Goal: Information Seeking & Learning: Learn about a topic

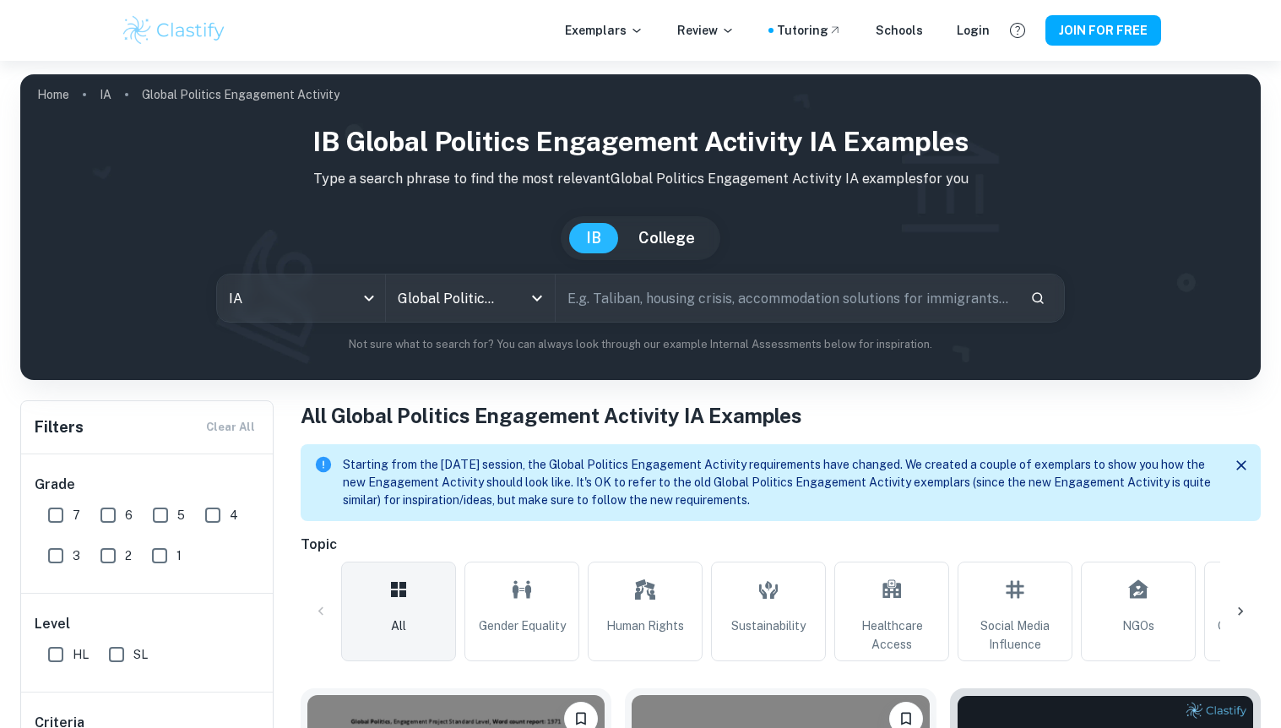
scroll to position [369, 0]
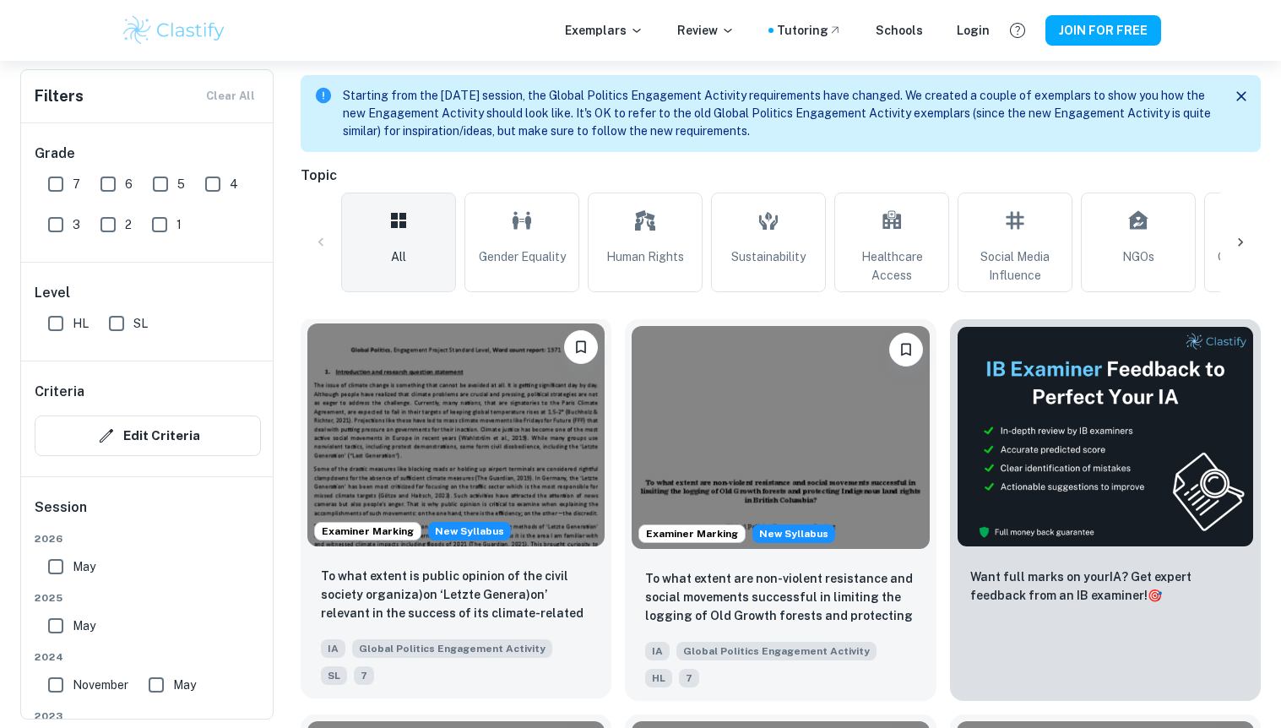
click at [509, 470] on img at bounding box center [455, 435] width 297 height 223
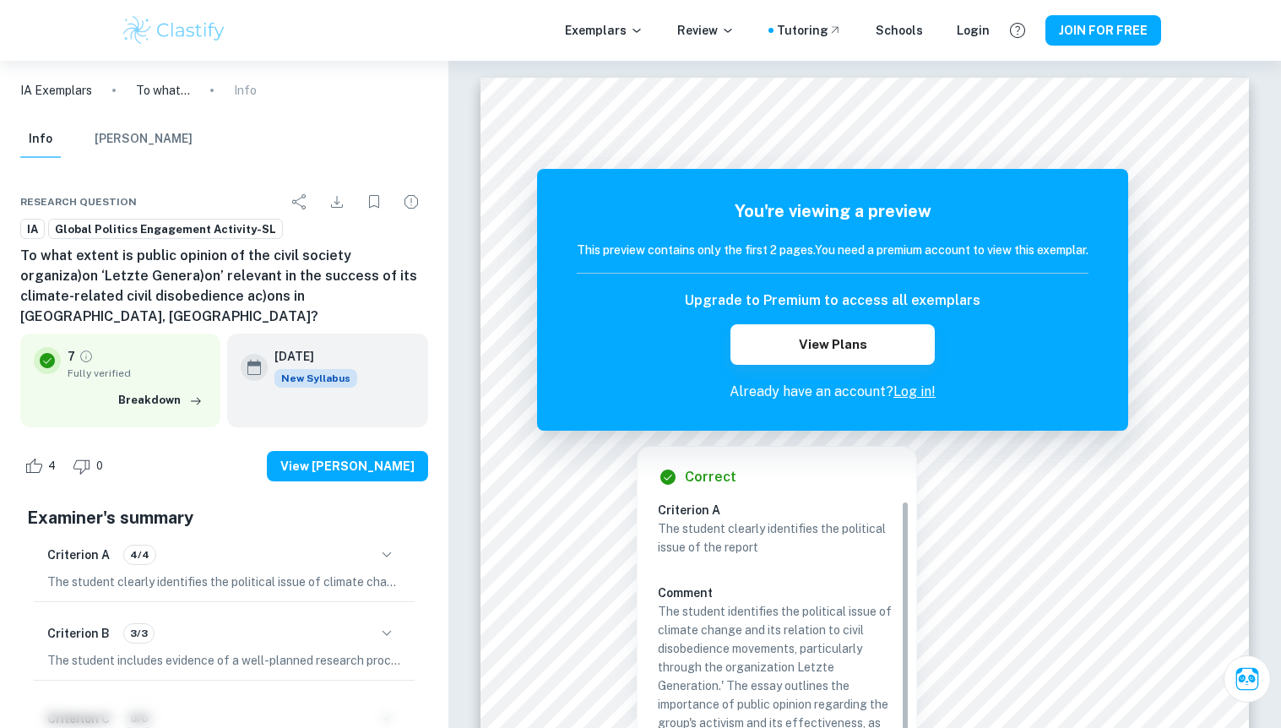
click at [919, 396] on link "Log in!" at bounding box center [915, 391] width 42 height 16
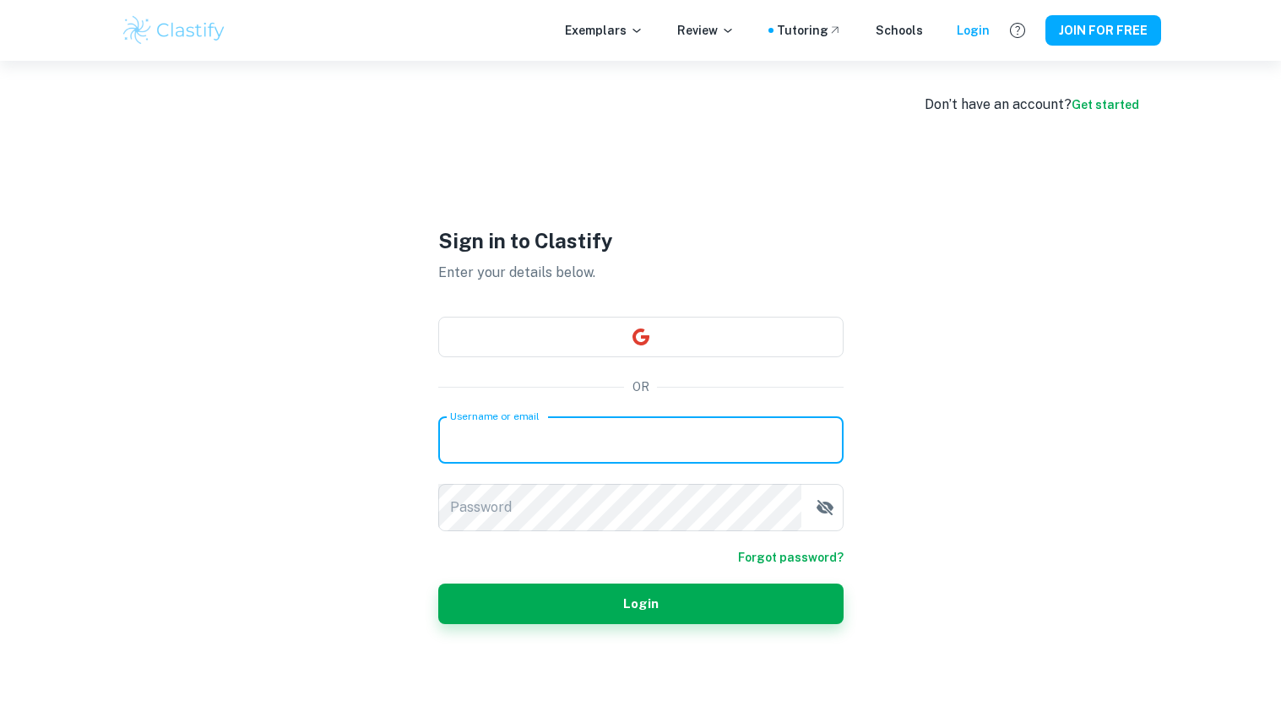
click at [579, 444] on input "Username or email" at bounding box center [640, 439] width 405 height 47
click at [1014, 404] on div "Don’t have an account? Get started Sign in to Clastify Enter your details below…" at bounding box center [641, 425] width 1081 height 728
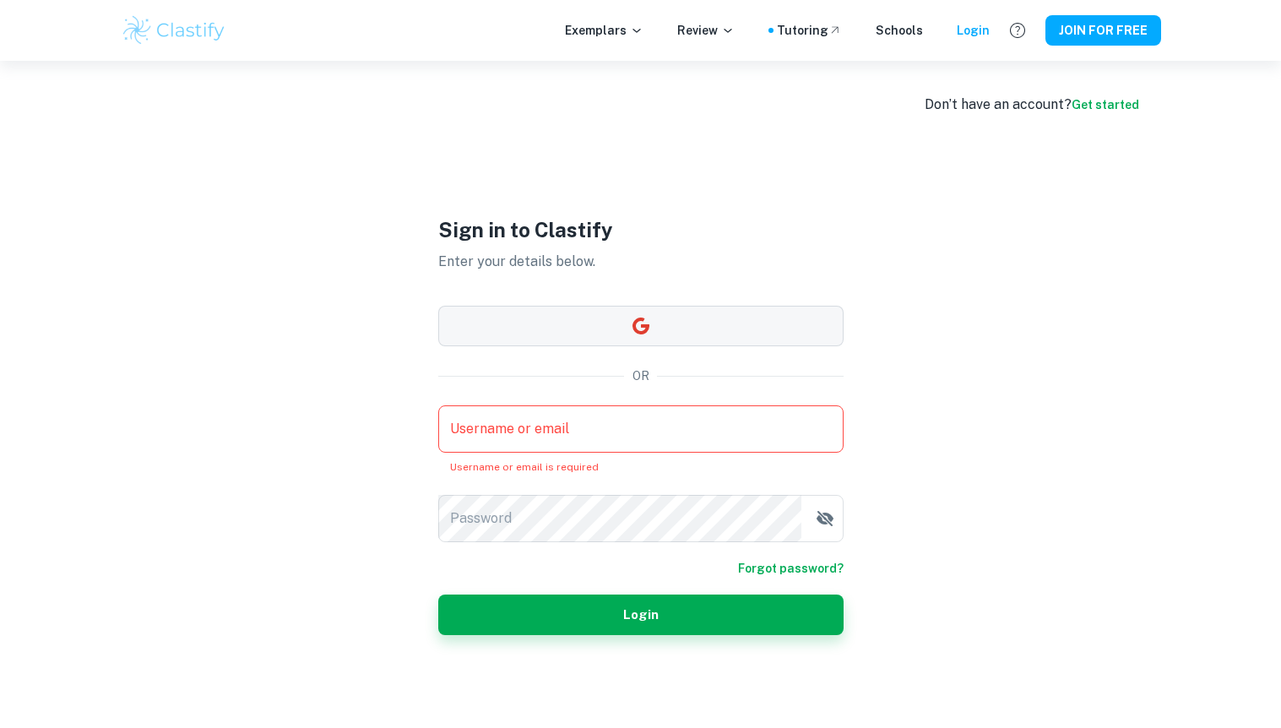
click at [650, 324] on button "button" at bounding box center [640, 326] width 405 height 41
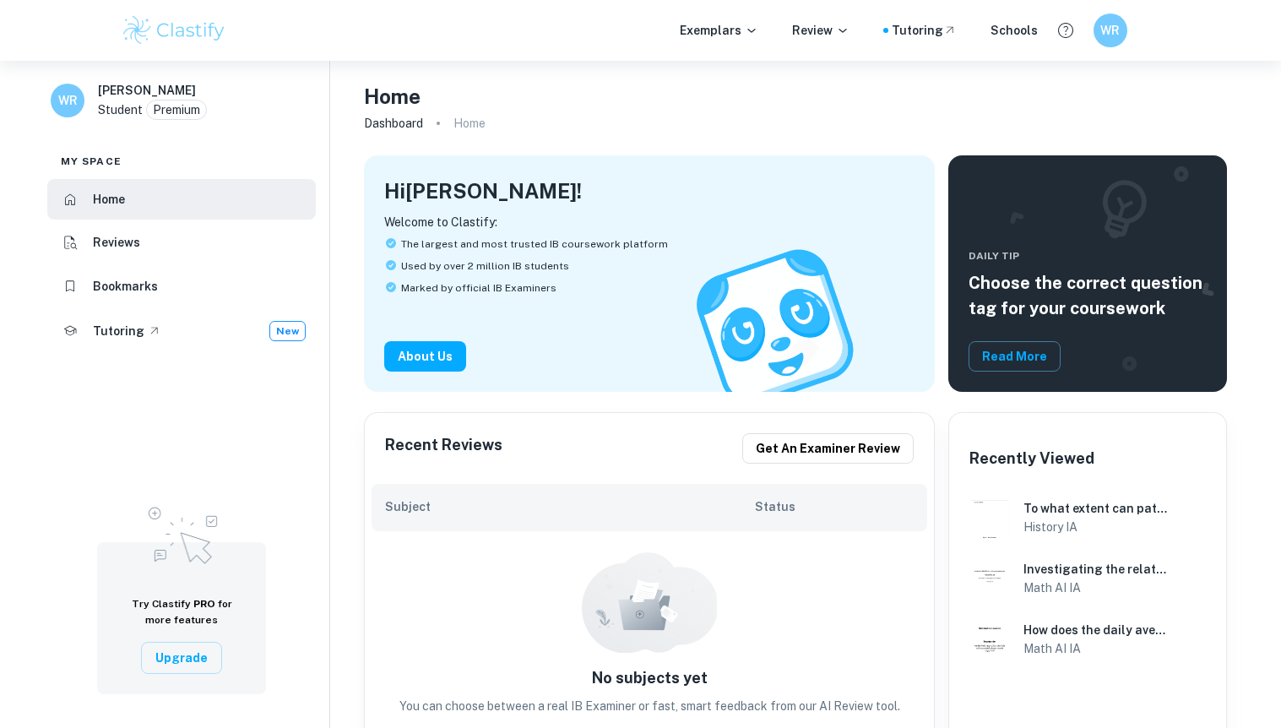
click at [769, 27] on div "Exemplars Review Tutoring Schools" at bounding box center [859, 30] width 358 height 19
click at [759, 27] on icon at bounding box center [752, 31] width 14 height 14
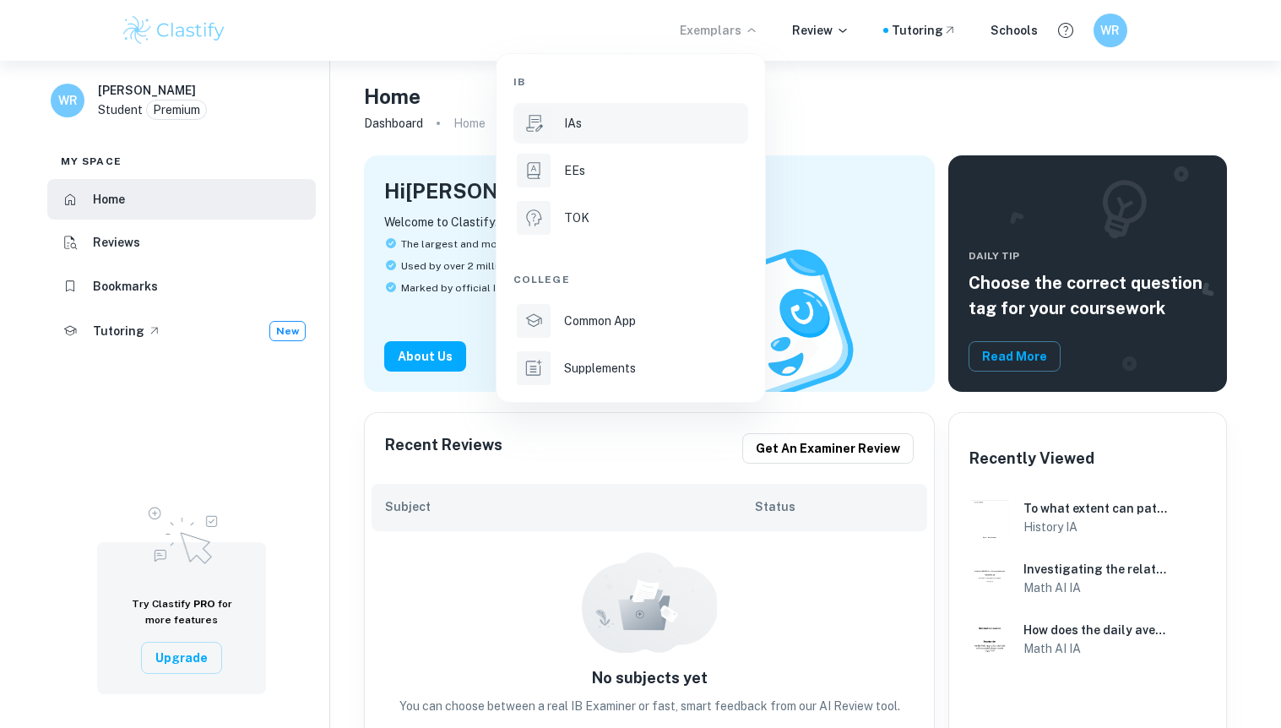
click at [585, 126] on div "IAs" at bounding box center [654, 123] width 181 height 19
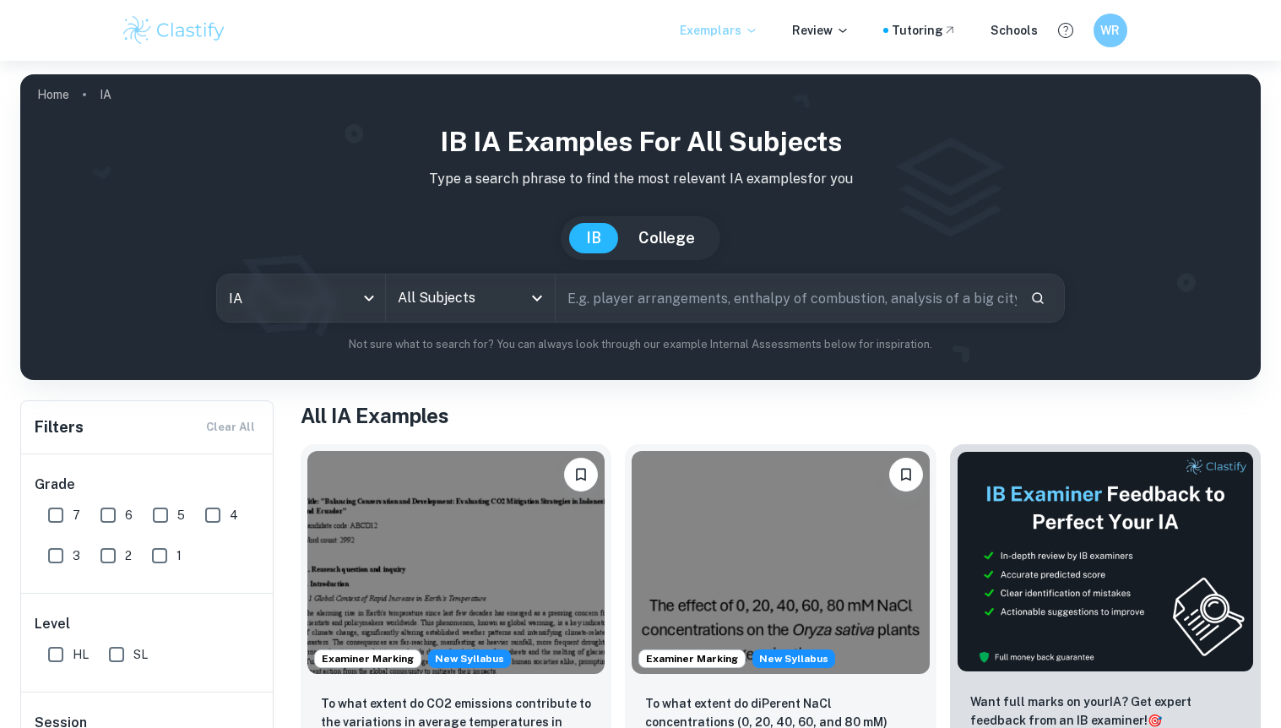
scroll to position [75, 0]
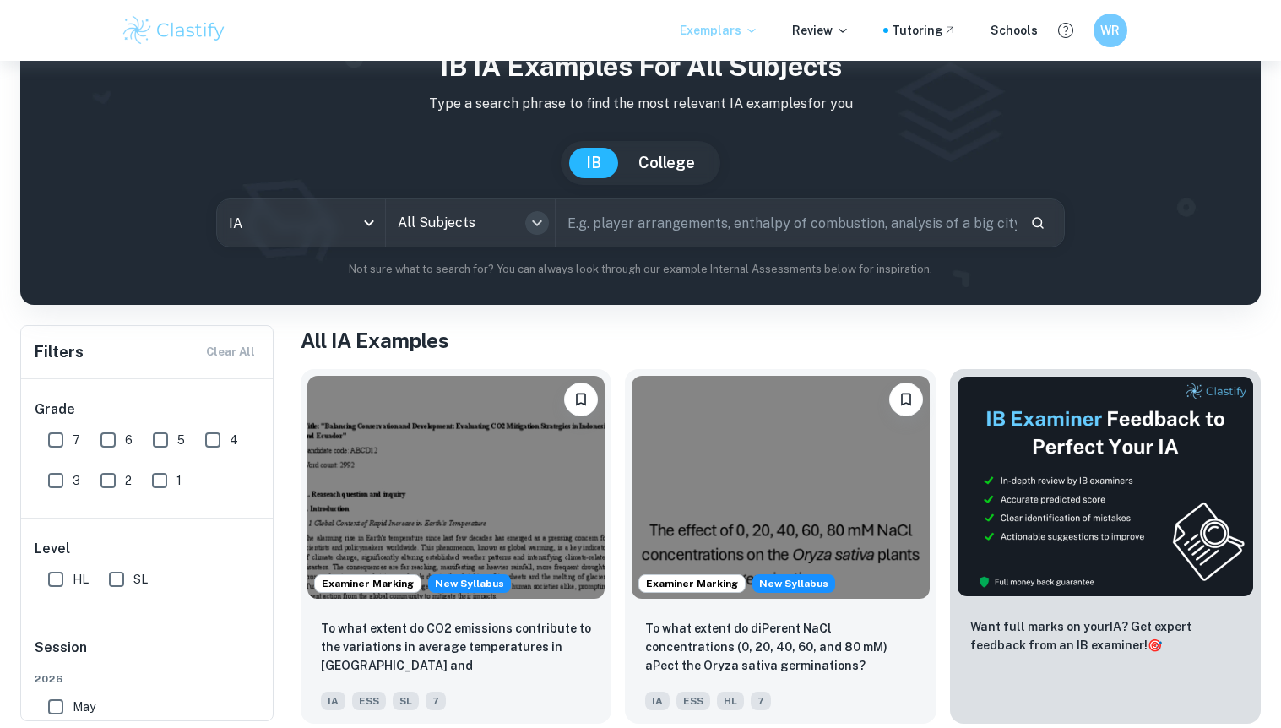
click at [536, 226] on icon "Open" at bounding box center [537, 223] width 20 height 20
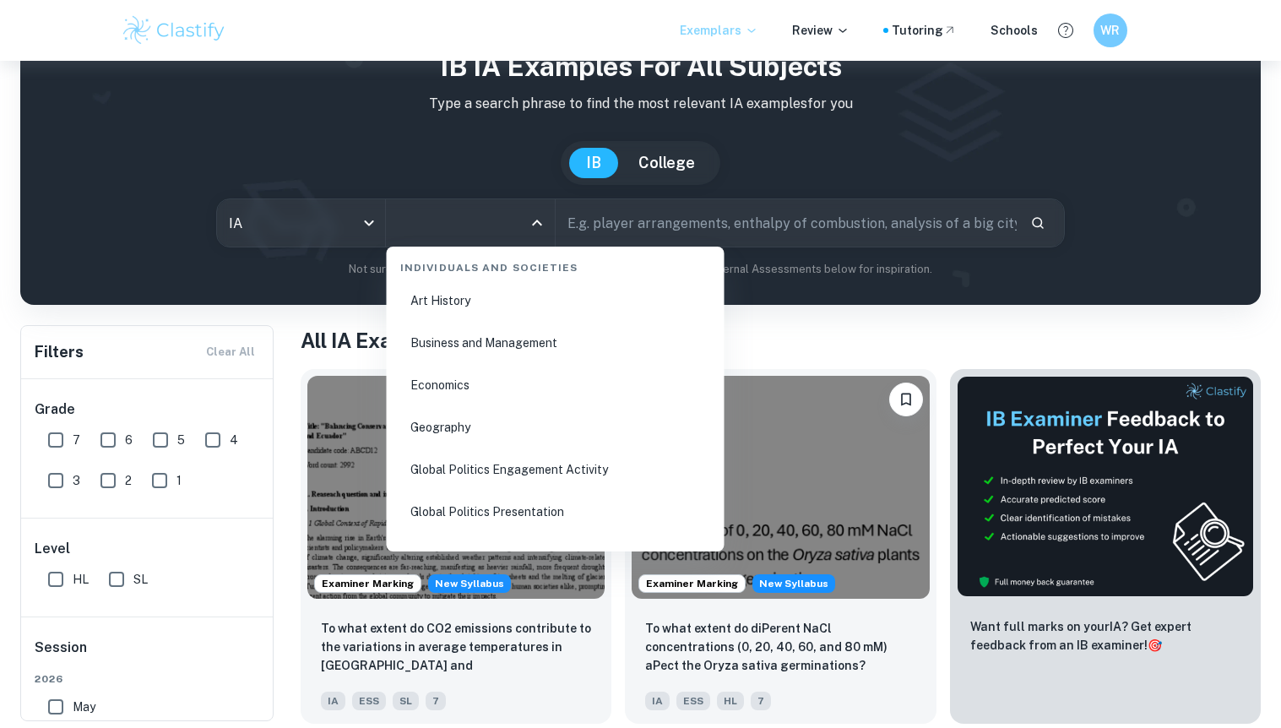
scroll to position [2066, 0]
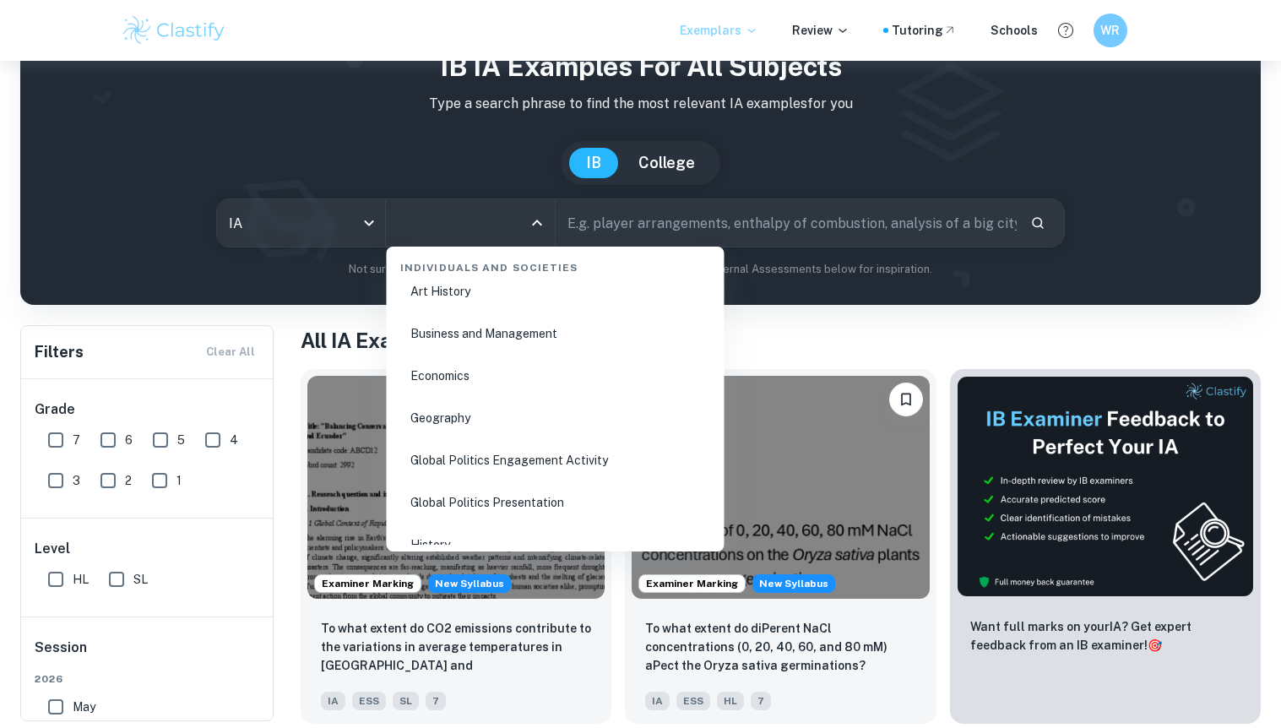
click at [495, 463] on li "Global Politics Engagement Activity" at bounding box center [556, 460] width 324 height 39
type input "Global Politics Engagement Activity"
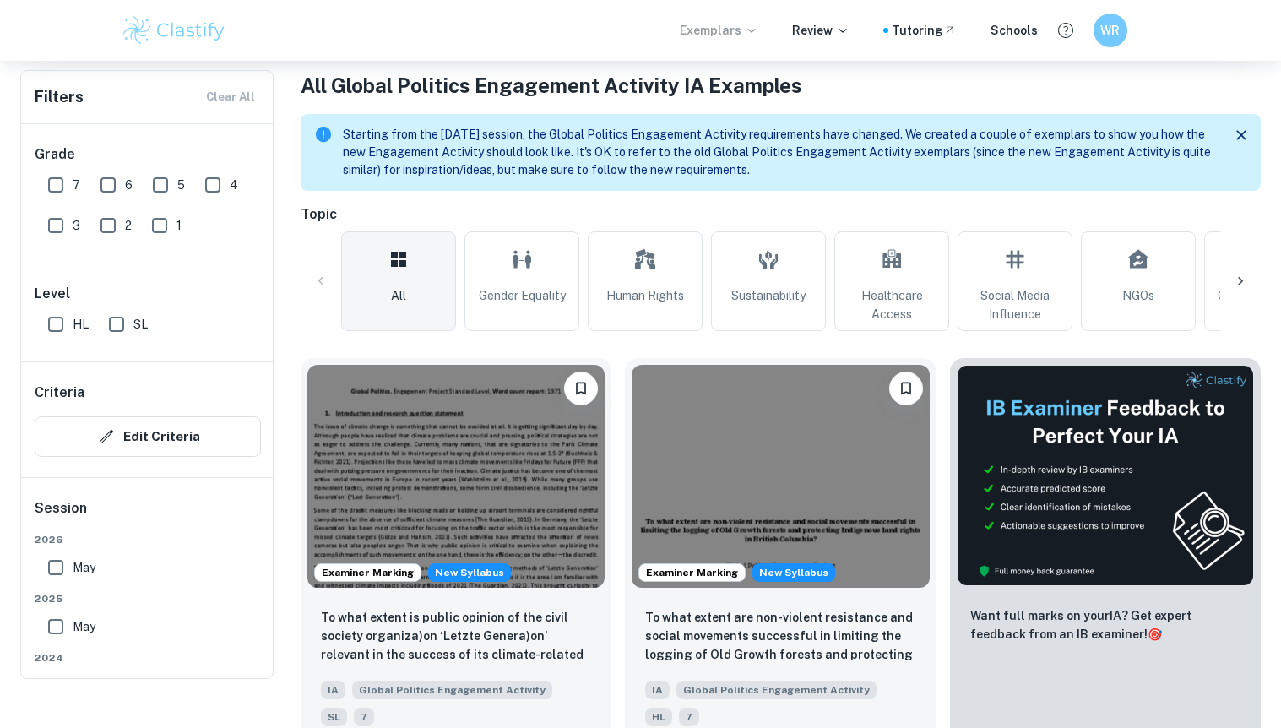
scroll to position [332, 0]
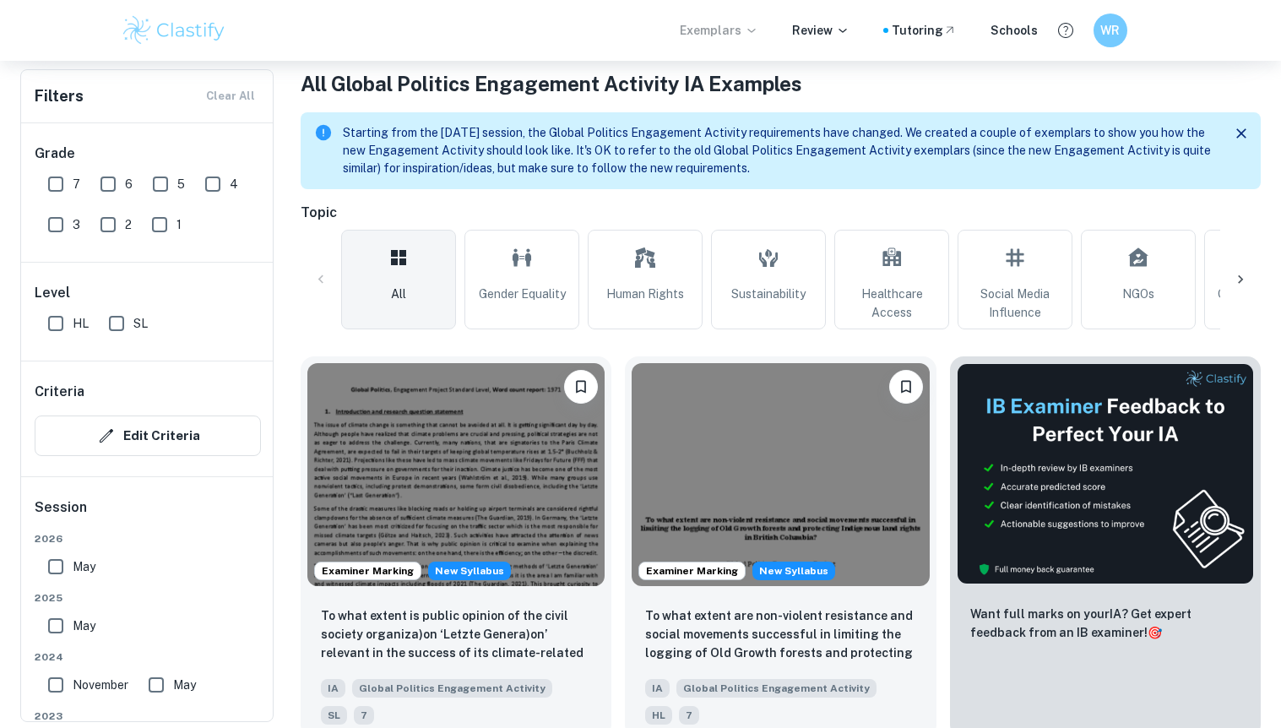
click at [57, 182] on input "7" at bounding box center [56, 184] width 34 height 34
checkbox input "true"
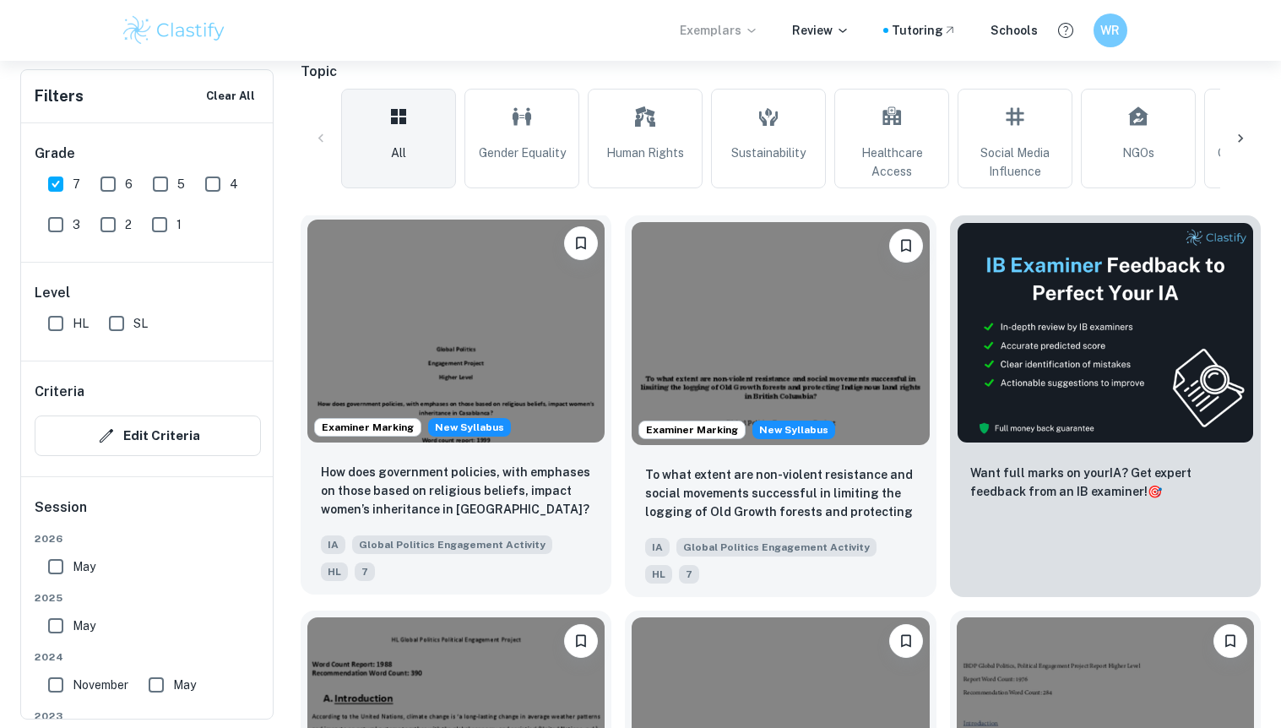
scroll to position [516, 0]
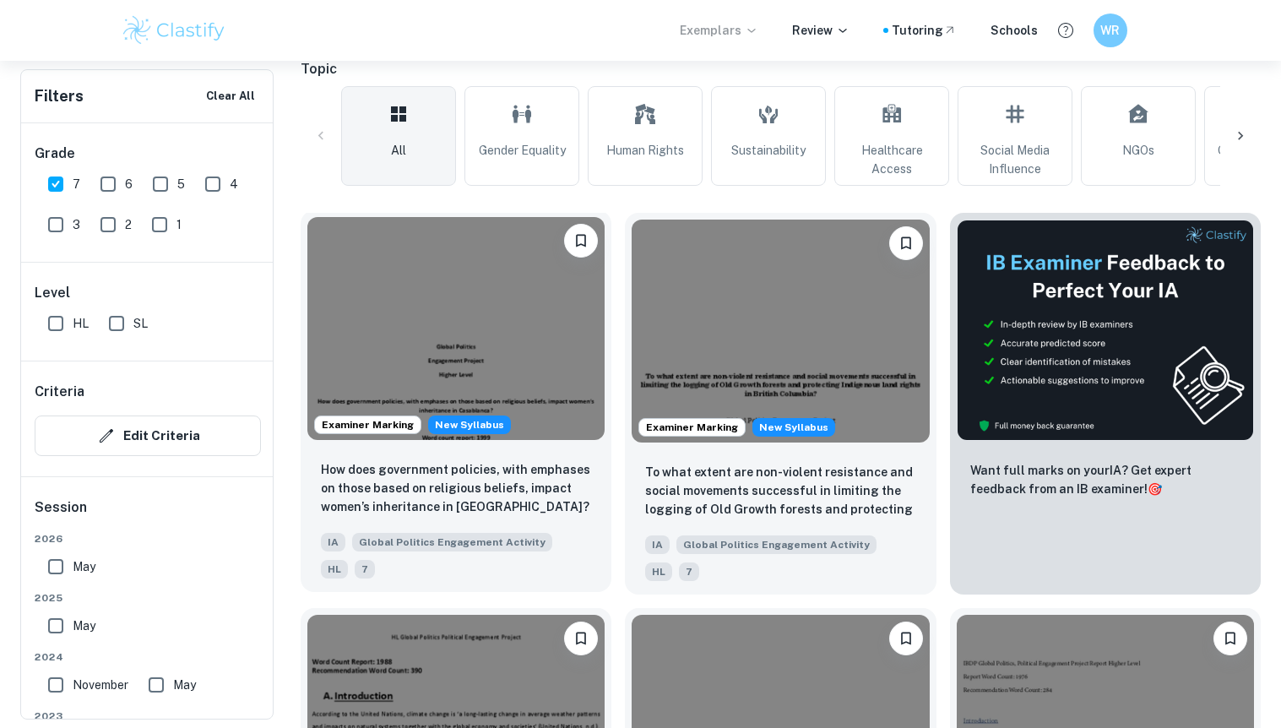
click at [453, 342] on img at bounding box center [455, 328] width 297 height 223
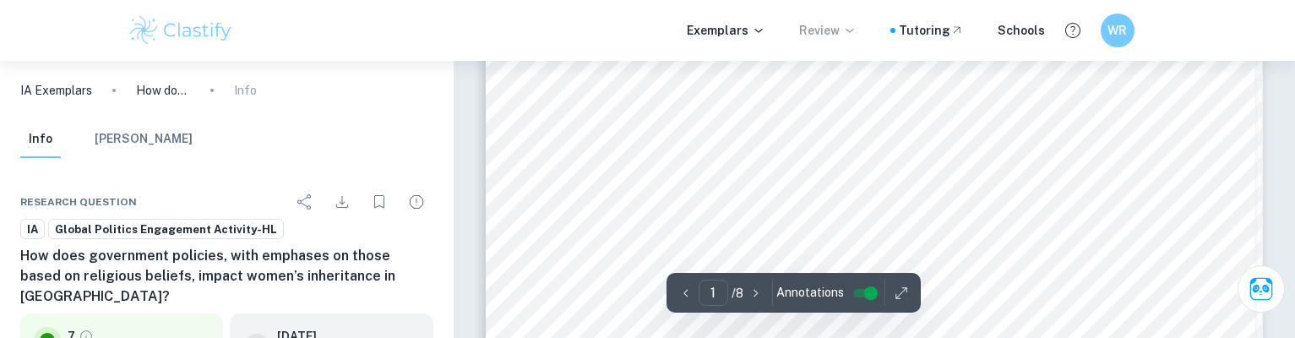
scroll to position [373, 0]
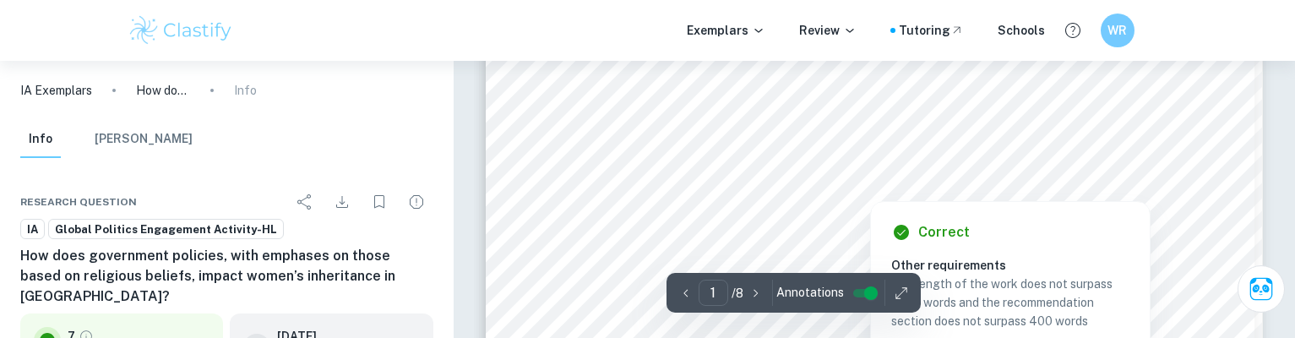
click at [845, 164] on div at bounding box center [870, 167] width 142 height 29
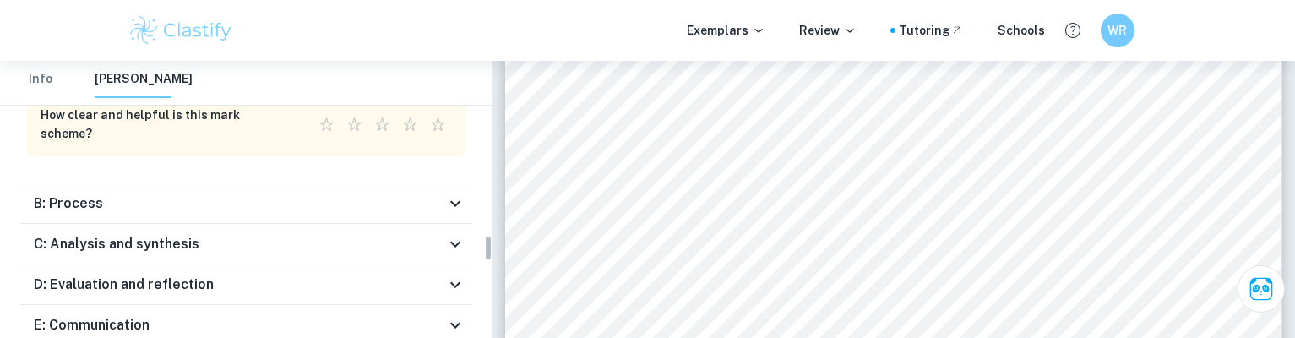
scroll to position [1793, 0]
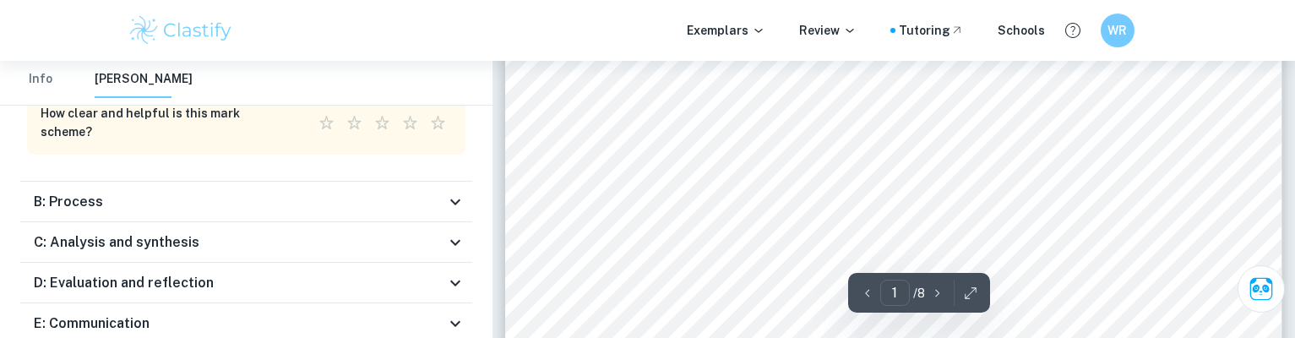
click at [1078, 150] on div "Global Poli)cs Engagement Project Higher Level How does government policies, wi…" at bounding box center [893, 206] width 777 height 1005
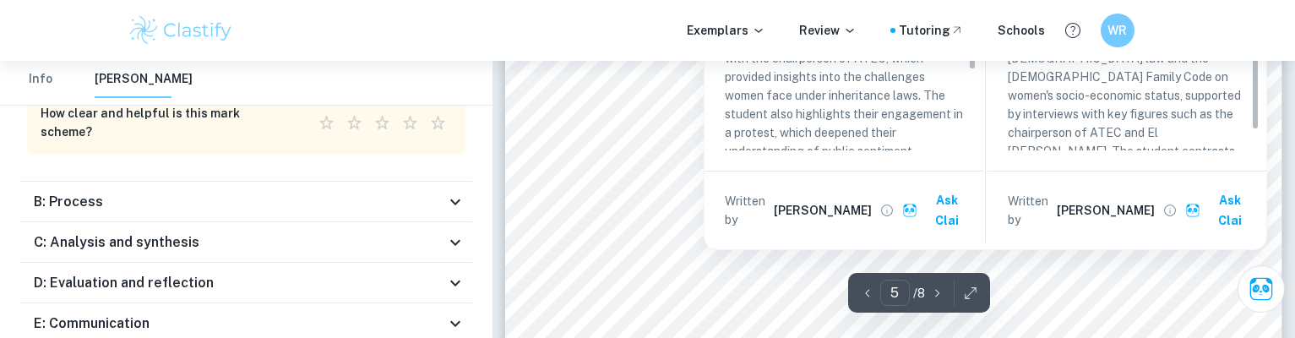
scroll to position [128, 0]
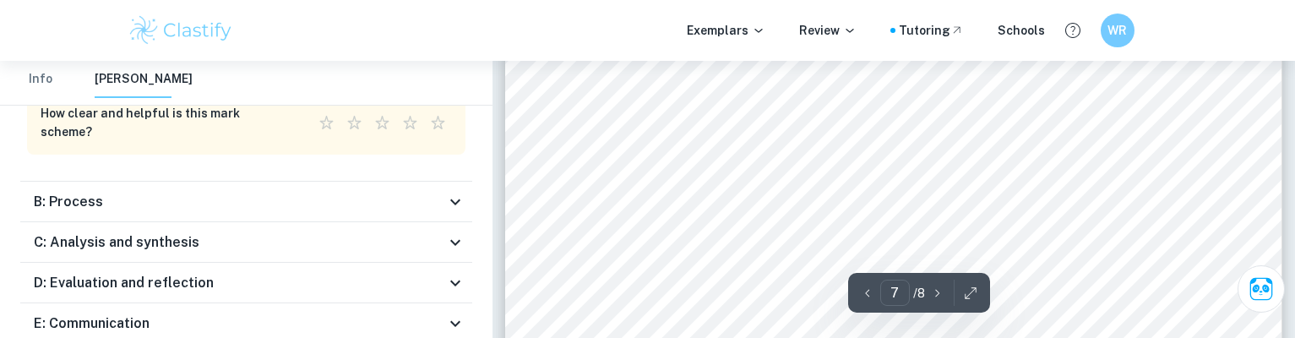
scroll to position [6588, 0]
type input "6"
